Goal: Information Seeking & Learning: Learn about a topic

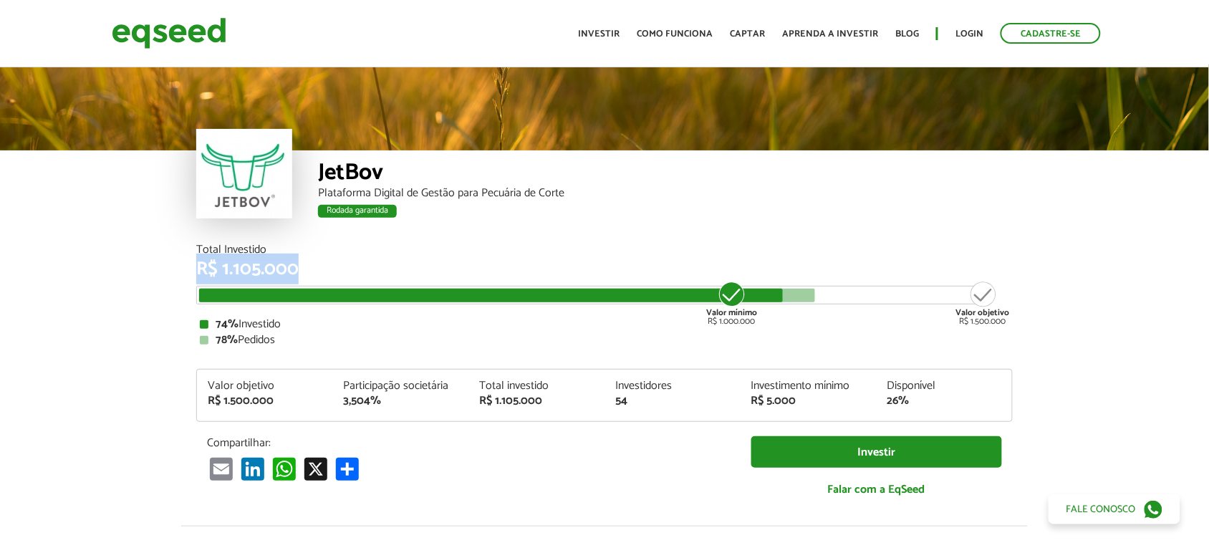
drag, startPoint x: 191, startPoint y: 266, endPoint x: 322, endPoint y: 273, distance: 131.2
click at [322, 273] on div "Total Investido R$ 1.105.000 Valor mínimo R$ 1.000.000 Valor objetivo R$ 1.500.…" at bounding box center [604, 385] width 838 height 282
click at [334, 274] on div "R$ 1.105.000" at bounding box center [604, 269] width 816 height 19
drag, startPoint x: 196, startPoint y: 249, endPoint x: 304, endPoint y: 261, distance: 109.5
click at [304, 261] on div "Total Investido R$ 1.105.000" at bounding box center [604, 261] width 816 height 34
